Goal: Transaction & Acquisition: Subscribe to service/newsletter

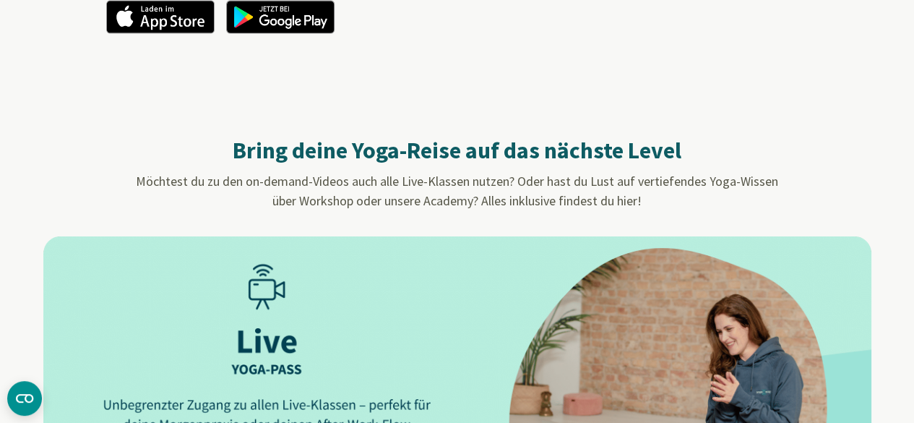
scroll to position [1372, 0]
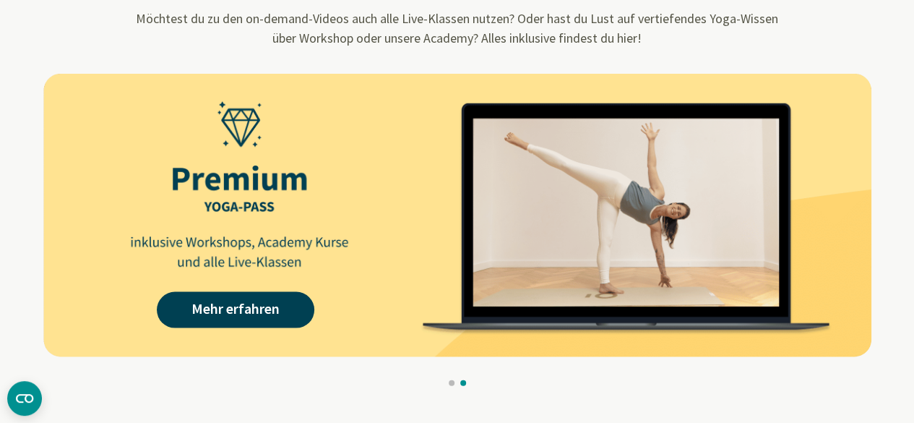
click at [449, 383] on button at bounding box center [452, 383] width 6 height 6
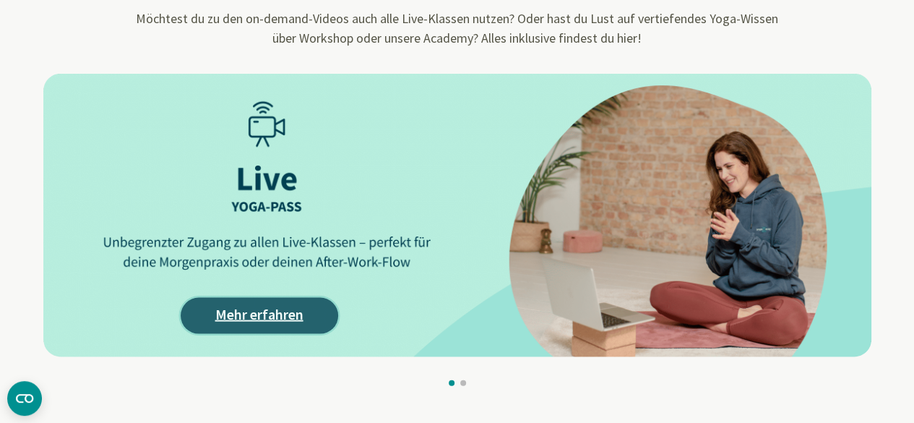
click at [218, 321] on link "Mehr erfahren" at bounding box center [259, 316] width 157 height 36
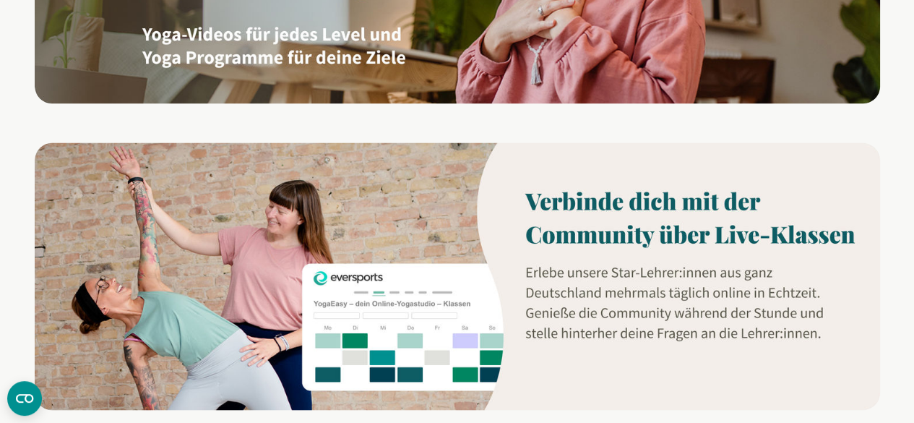
scroll to position [1300, 0]
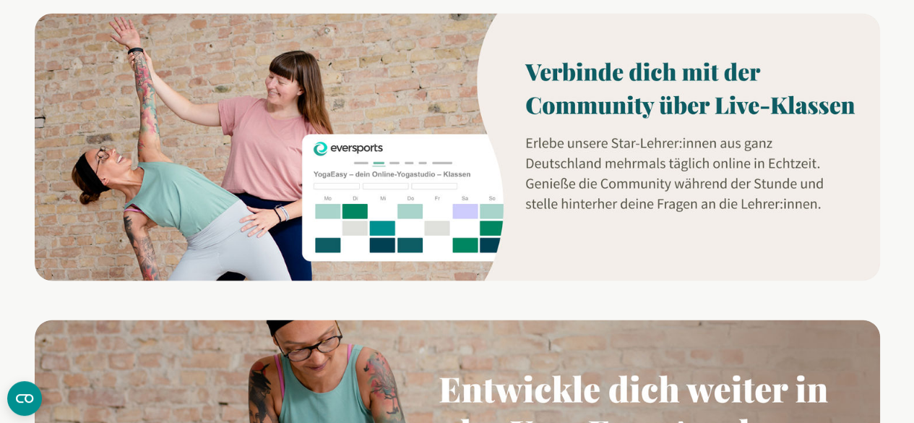
click at [573, 102] on img at bounding box center [457, 146] width 845 height 267
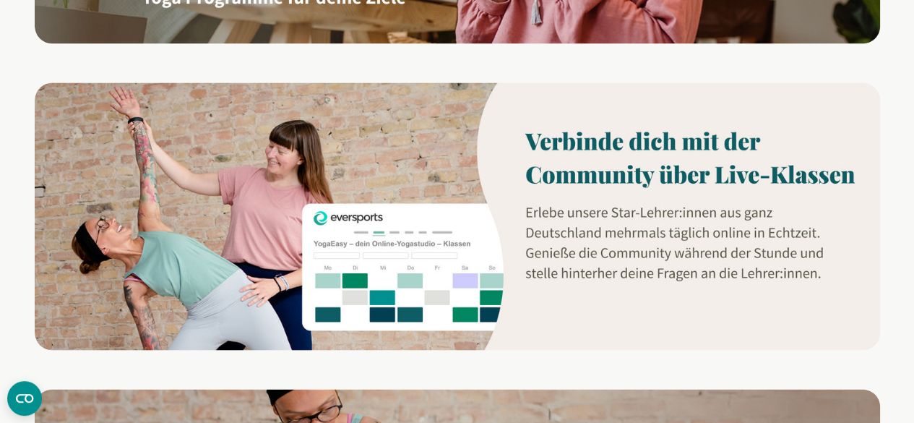
scroll to position [1228, 0]
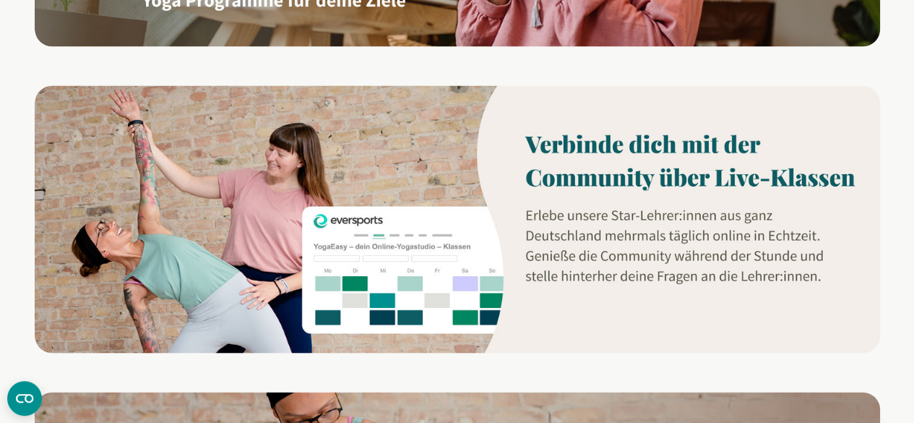
click at [346, 233] on img at bounding box center [457, 218] width 845 height 267
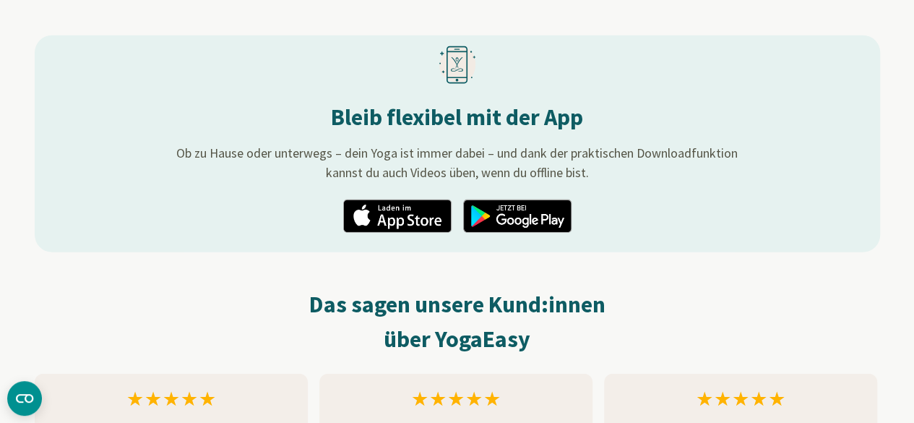
scroll to position [1784, 0]
